Goal: Transaction & Acquisition: Purchase product/service

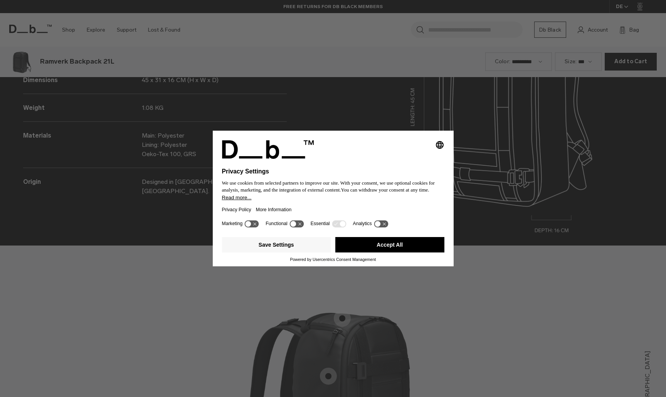
scroll to position [1191, 0]
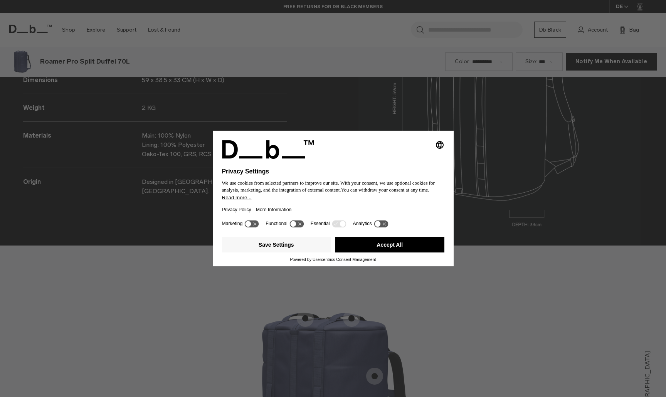
scroll to position [1191, 0]
